Goal: Task Accomplishment & Management: Use online tool/utility

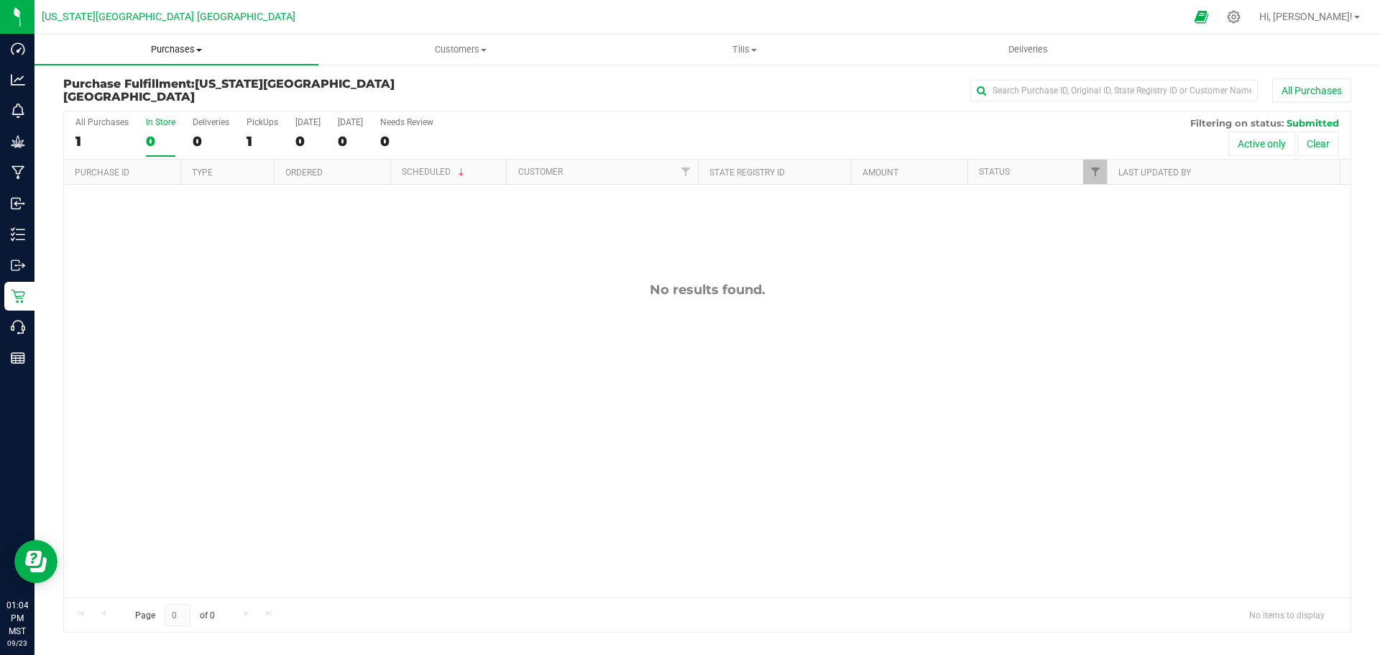
click at [175, 53] on span "Purchases" at bounding box center [176, 49] width 284 height 13
click at [183, 121] on li "All purchases" at bounding box center [176, 121] width 284 height 17
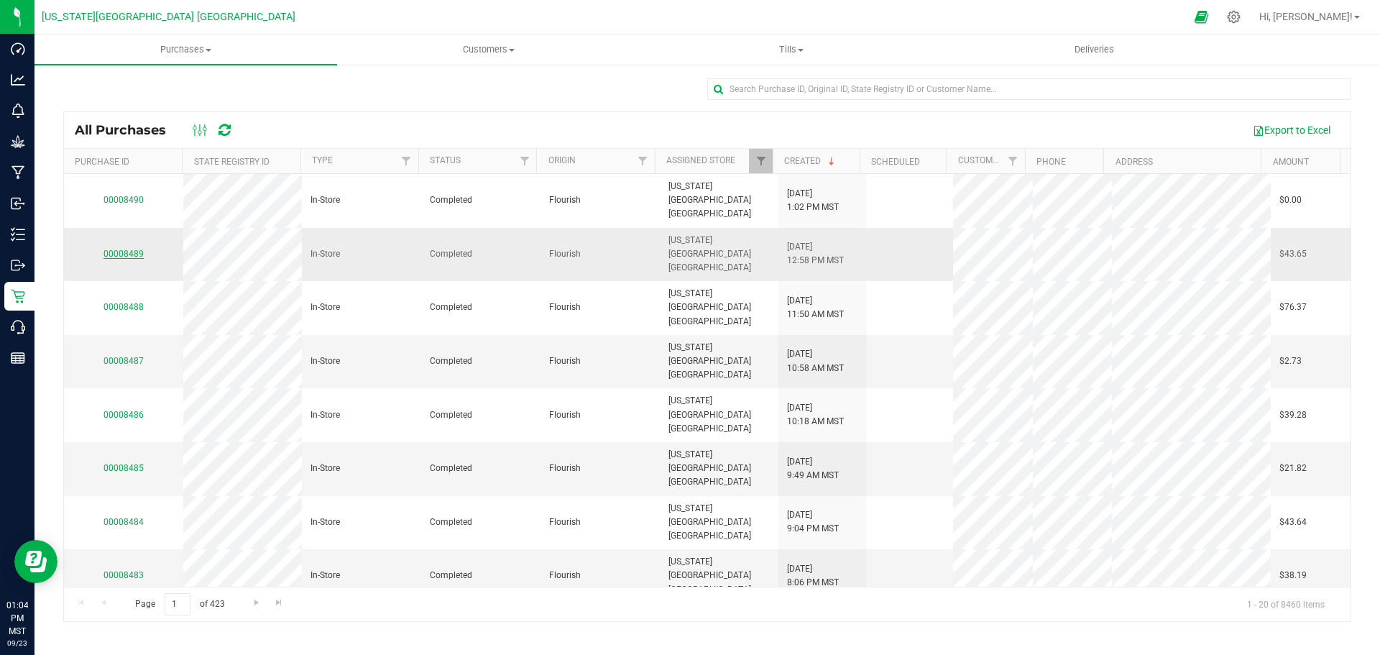
click at [124, 249] on link "00008489" at bounding box center [123, 254] width 40 height 10
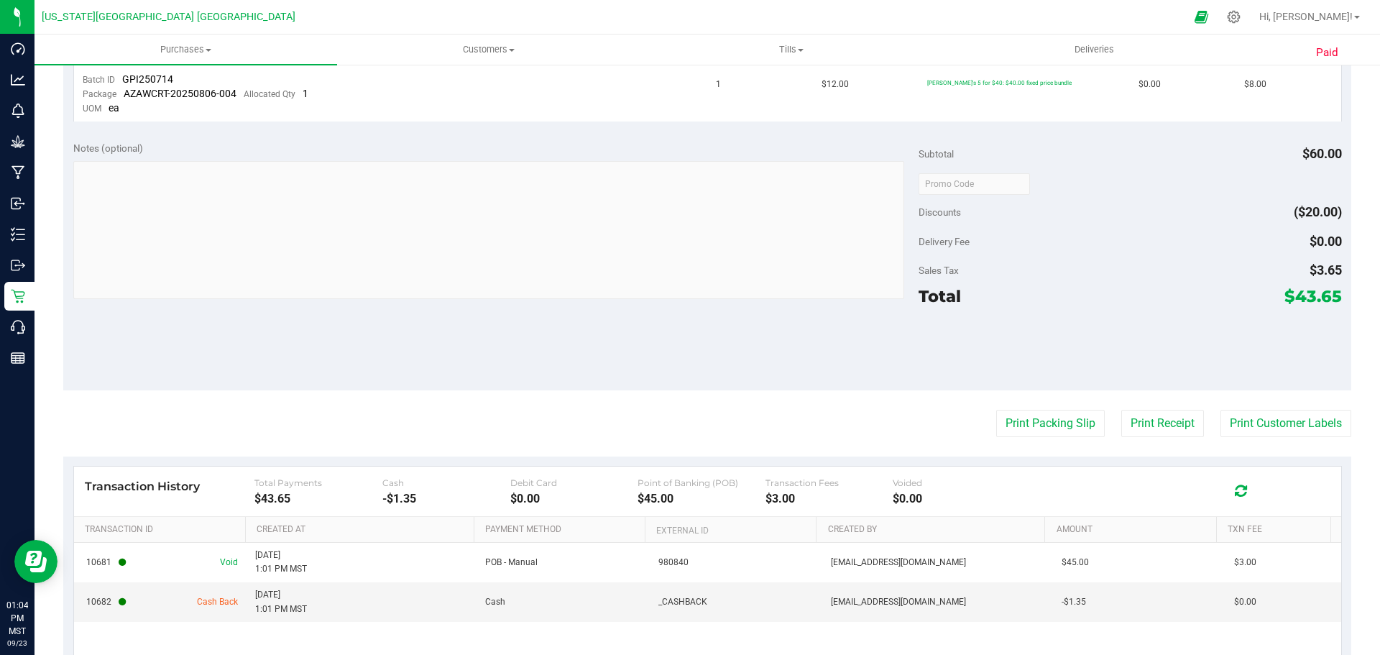
scroll to position [719, 0]
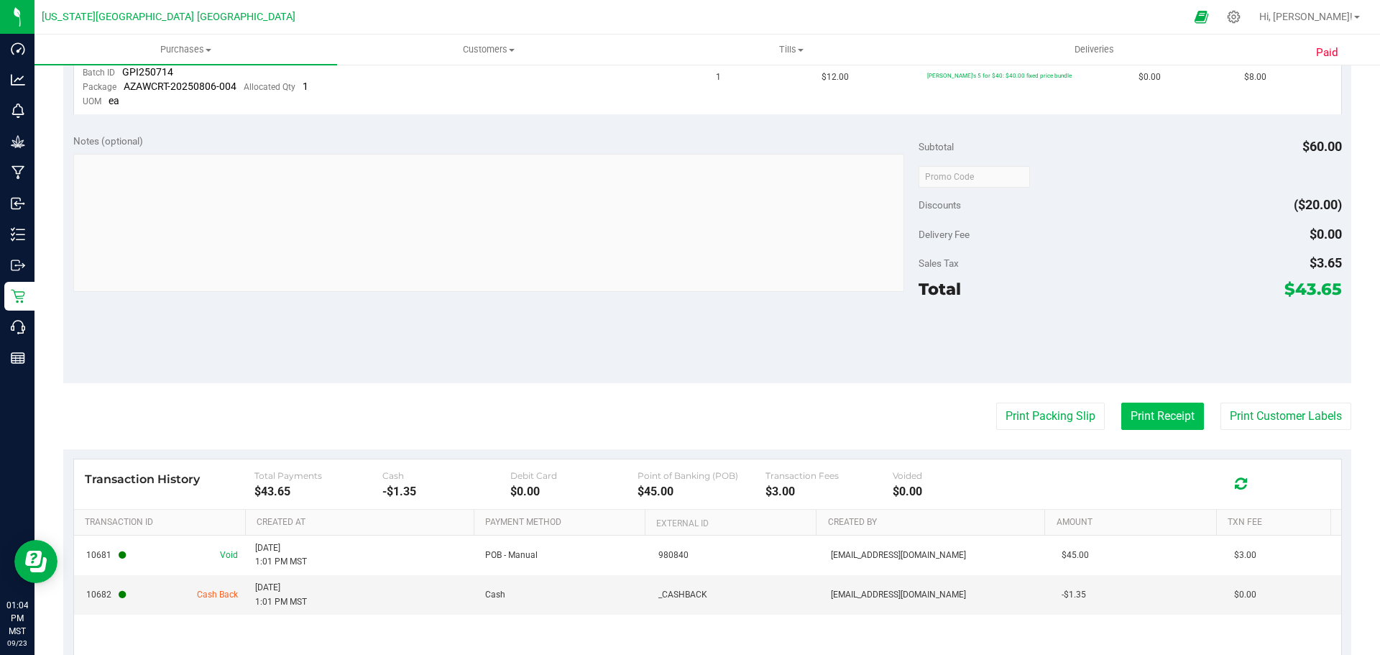
click at [1147, 411] on button "Print Receipt" at bounding box center [1162, 415] width 83 height 27
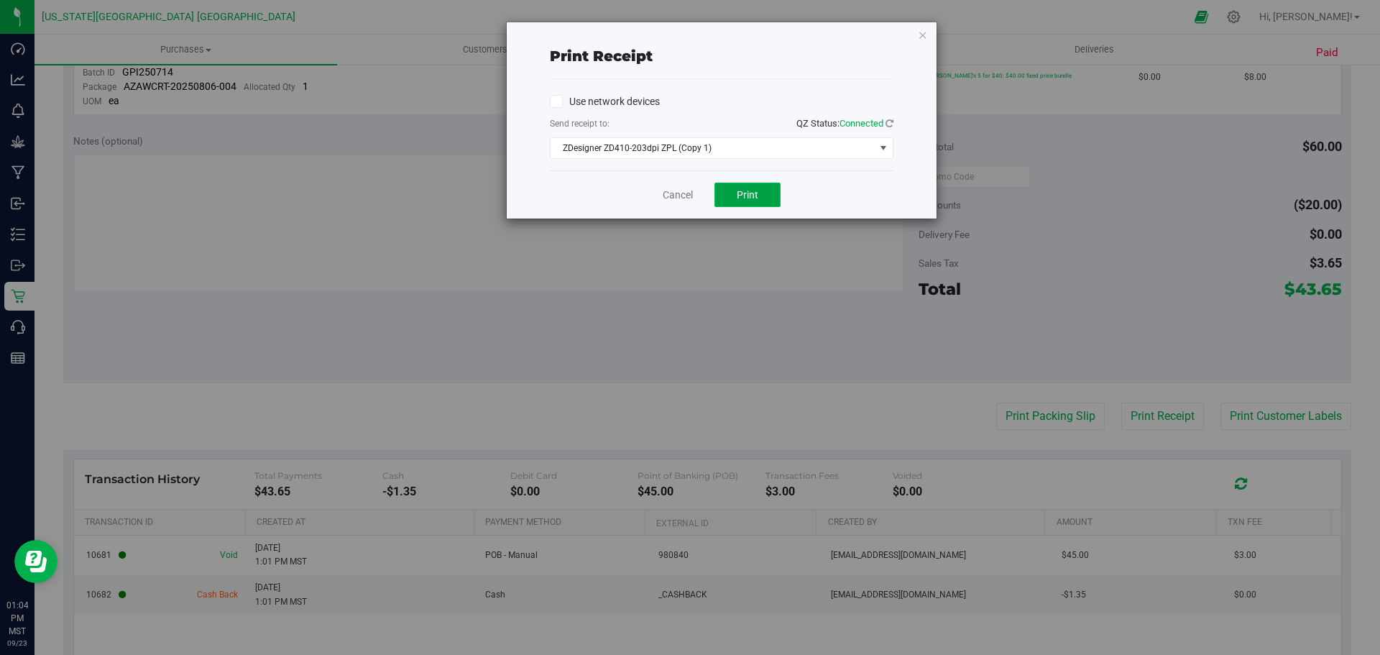
click at [757, 183] on button "Print" at bounding box center [747, 195] width 66 height 24
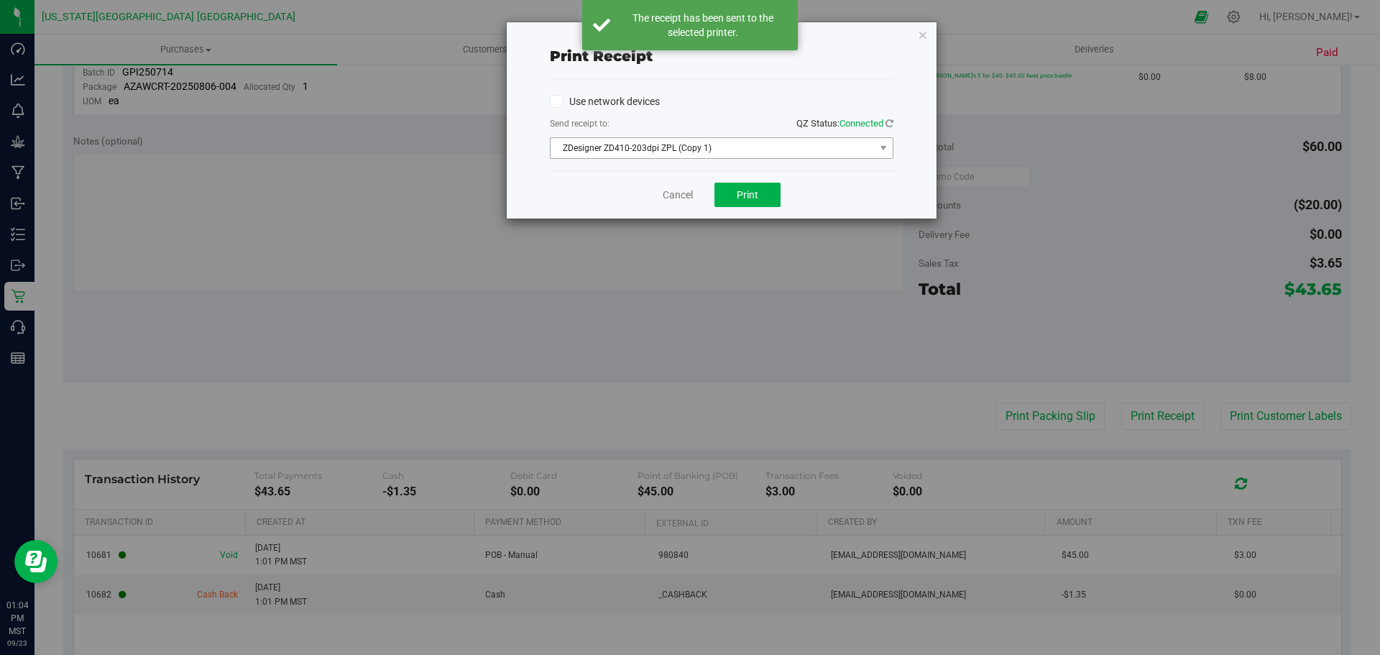
click at [863, 150] on span "ZDesigner ZD410-203dpi ZPL (Copy 1)" at bounding box center [712, 148] width 324 height 20
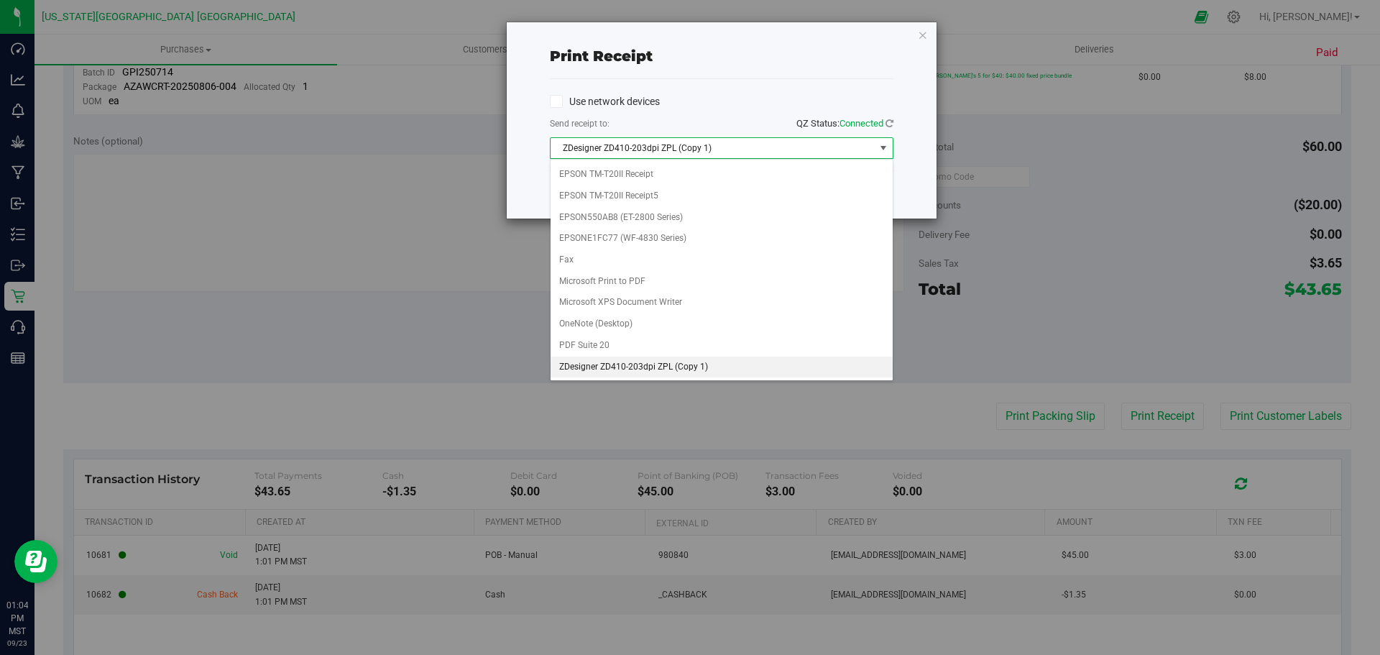
scroll to position [0, 0]
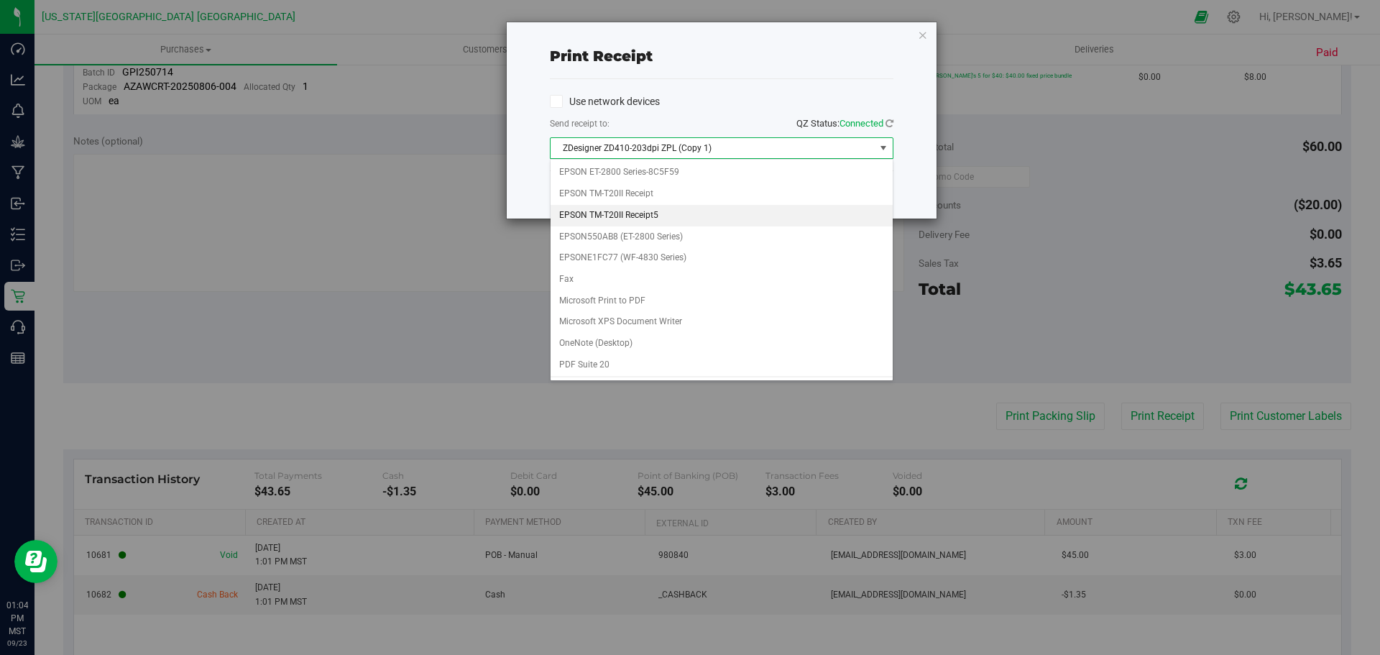
click at [727, 222] on li "EPSON TM-T20II Receipt5" at bounding box center [721, 216] width 342 height 22
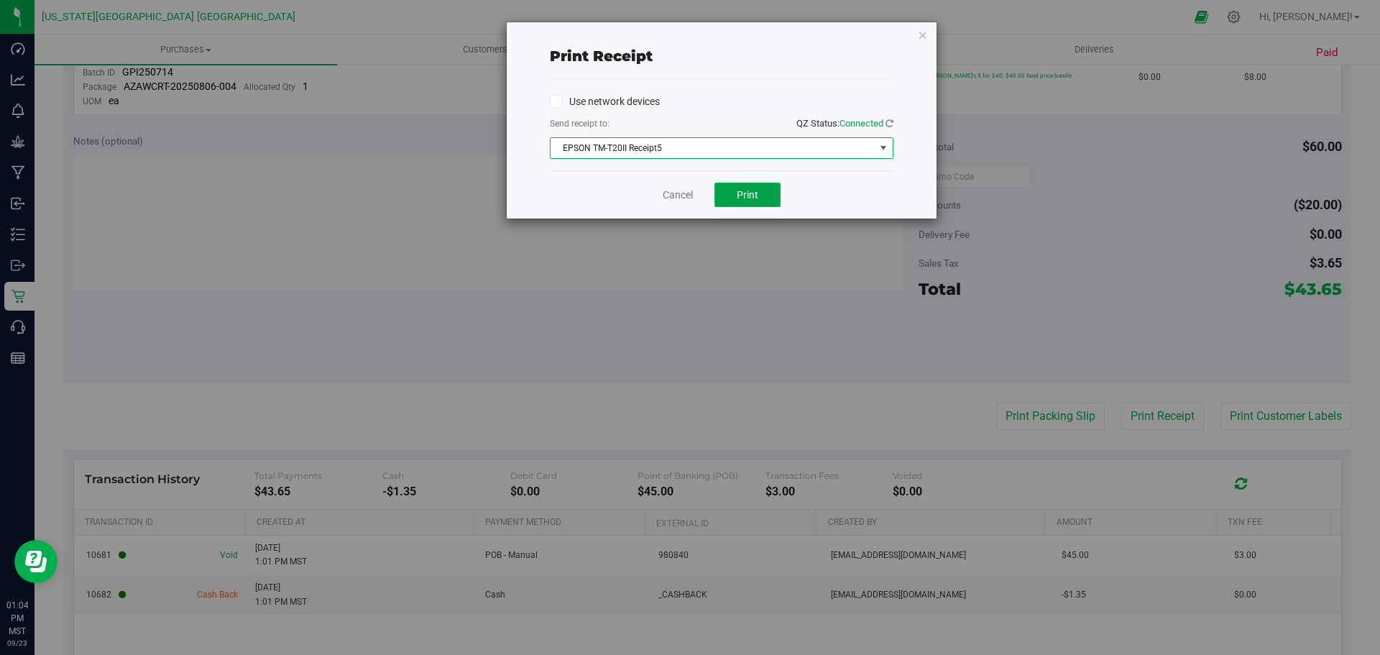
click at [765, 198] on button "Print" at bounding box center [747, 195] width 66 height 24
click at [926, 30] on icon "button" at bounding box center [923, 34] width 10 height 17
